Goal: Information Seeking & Learning: Learn about a topic

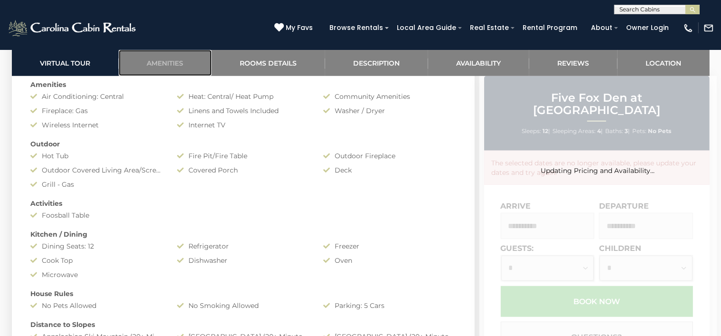
scroll to position [754, 0]
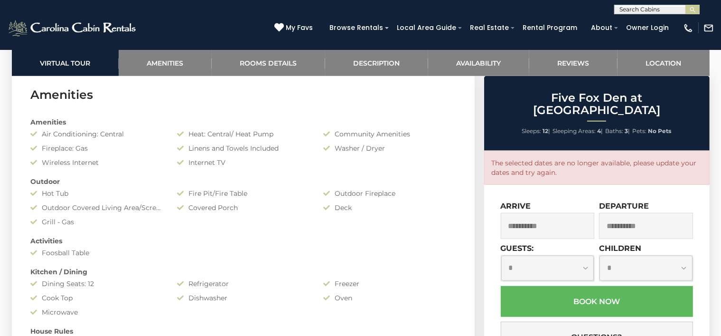
click at [107, 169] on div "Amenities Air Conditioning: Central Heat: Central/ Heat Pump Community Amenitie…" at bounding box center [243, 294] width 439 height 363
click at [223, 311] on div "Amenities Air Conditioning: Central Heat: Central/ Heat Pump Community Amenitie…" at bounding box center [243, 294] width 439 height 363
click at [72, 250] on div "Foosball Table" at bounding box center [97, 252] width 146 height 9
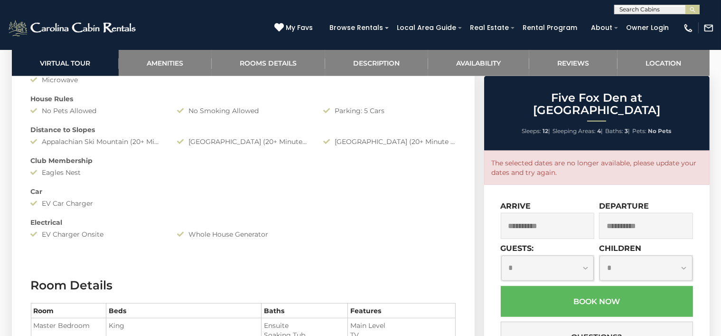
scroll to position [992, 0]
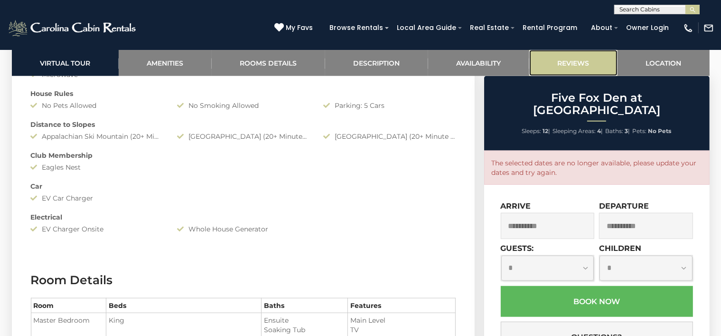
click at [560, 58] on link "Reviews" at bounding box center [573, 63] width 88 height 26
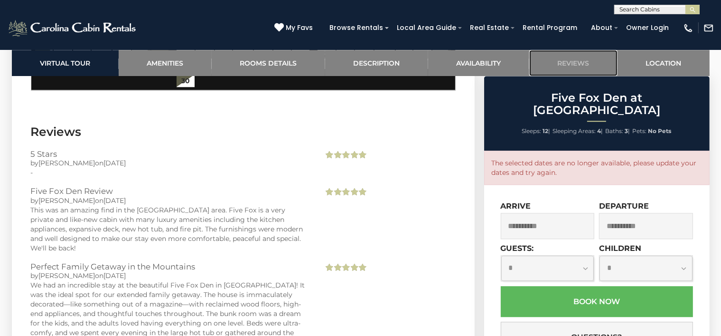
scroll to position [2491, 0]
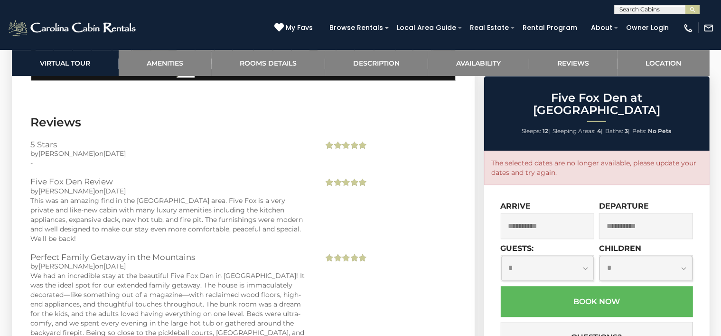
click at [81, 196] on div "This was an amazing find in the [GEOGRAPHIC_DATA] area. Five Fox is a very priv…" at bounding box center [170, 219] width 279 height 47
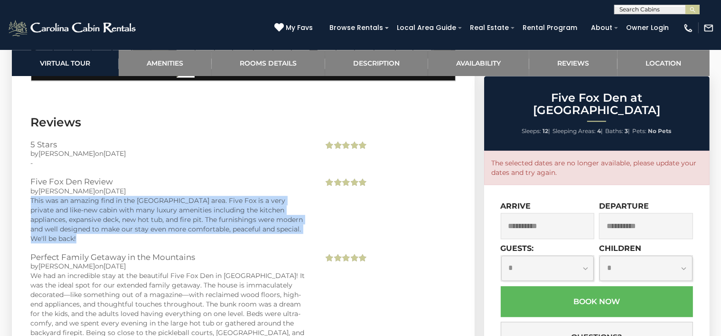
click at [82, 196] on div "This was an amazing find in the [GEOGRAPHIC_DATA] area. Five Fox is a very priv…" at bounding box center [170, 219] width 279 height 47
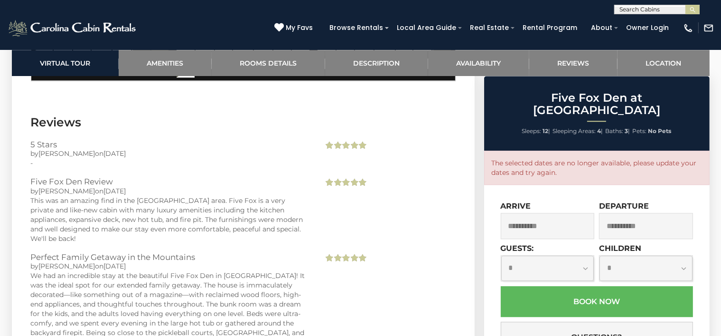
click at [59, 271] on div "We had an incredible stay at the beautiful Five Fox Den in [GEOGRAPHIC_DATA]! I…" at bounding box center [170, 309] width 279 height 76
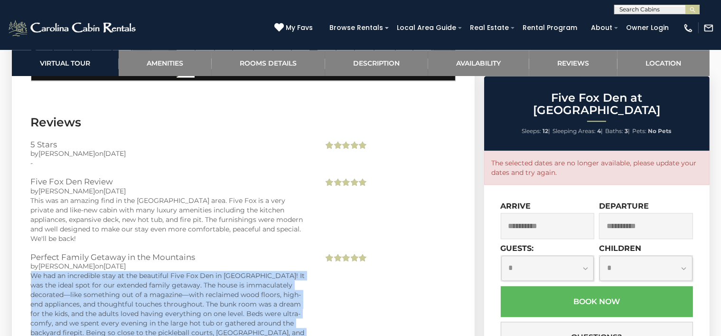
click at [59, 271] on div "We had an incredible stay at the beautiful Five Fox Den in [GEOGRAPHIC_DATA]! I…" at bounding box center [170, 309] width 279 height 76
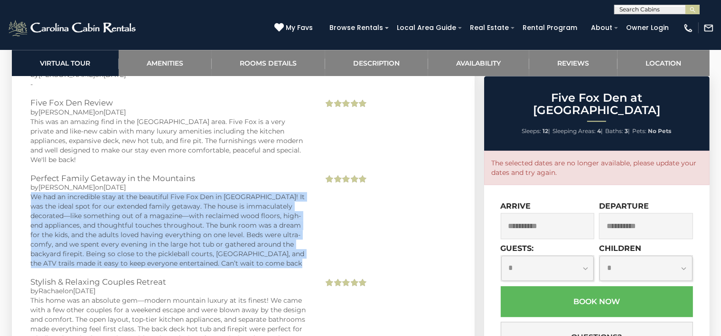
scroll to position [2586, 0]
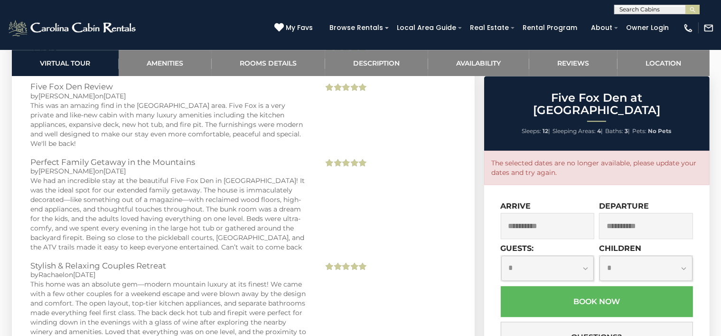
click at [60, 279] on div "This home was an absolute gem—modern mountain luxury at its finest! We came wit…" at bounding box center [170, 317] width 279 height 76
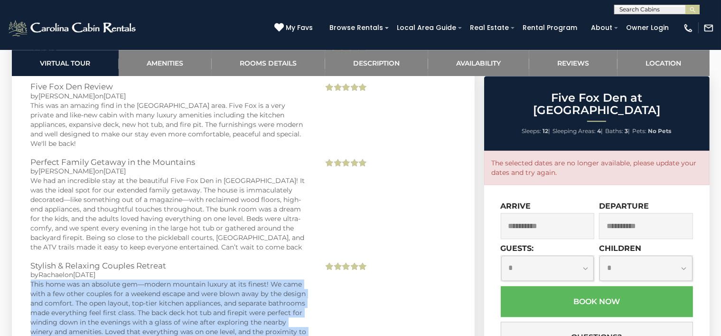
click at [60, 279] on div "This home was an absolute gem—modern mountain luxury at its finest! We came wit…" at bounding box center [170, 317] width 279 height 76
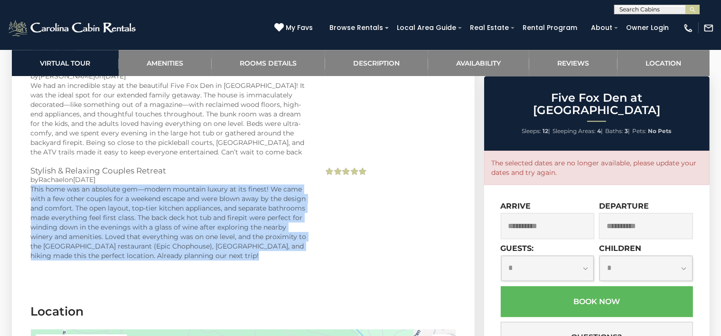
scroll to position [2871, 0]
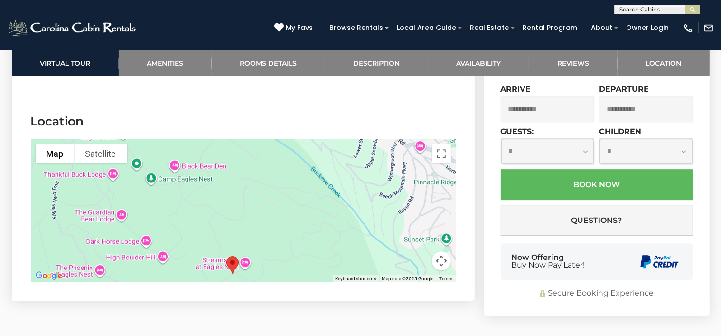
drag, startPoint x: 281, startPoint y: 178, endPoint x: 271, endPoint y: 242, distance: 64.9
click at [271, 242] on div at bounding box center [243, 210] width 425 height 142
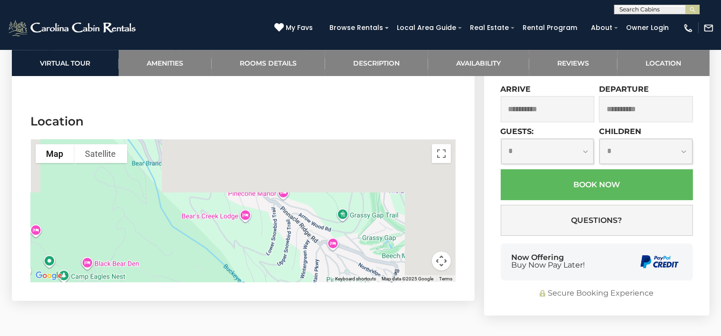
drag, startPoint x: 292, startPoint y: 161, endPoint x: 203, endPoint y: 260, distance: 133.4
click at [203, 260] on section "Location To navigate the map with touch gestures double-tap and hold your finge…" at bounding box center [243, 200] width 463 height 202
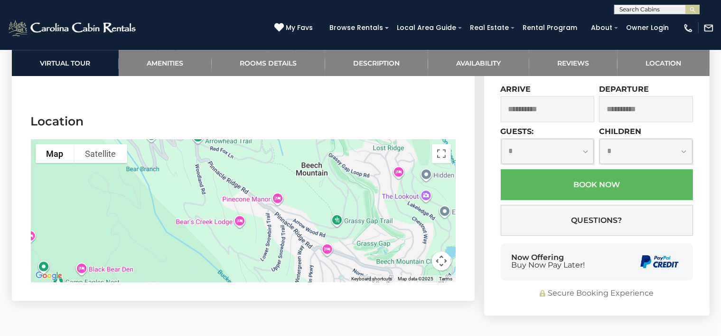
click at [327, 211] on div at bounding box center [243, 210] width 425 height 142
click at [273, 162] on div at bounding box center [243, 210] width 425 height 142
click at [236, 184] on div at bounding box center [243, 210] width 425 height 142
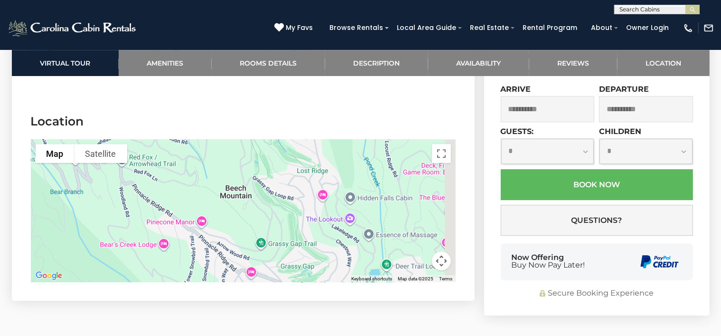
drag, startPoint x: 259, startPoint y: 191, endPoint x: 163, endPoint y: 163, distance: 100.0
click at [163, 163] on div at bounding box center [243, 210] width 425 height 142
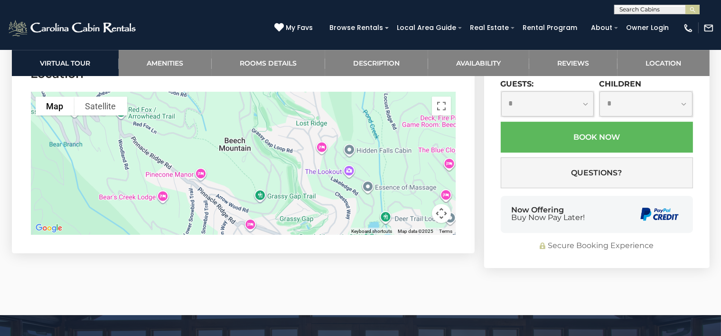
scroll to position [3059, 0]
